Goal: Task Accomplishment & Management: Manage account settings

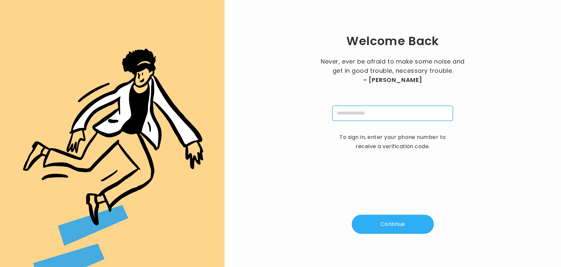
click at [348, 110] on input "tel" at bounding box center [392, 113] width 121 height 15
type input "**********"
click at [384, 222] on button "Continue" at bounding box center [393, 223] width 82 height 19
type input "*"
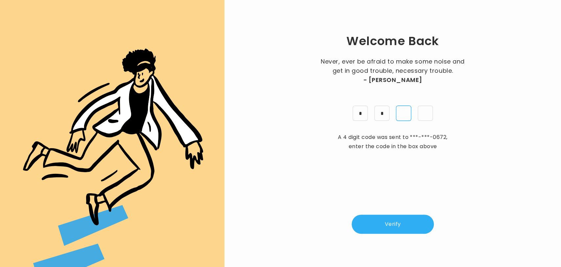
type input "*"
click at [390, 223] on button "Verify" at bounding box center [393, 223] width 82 height 19
